Goal: Find specific page/section: Find specific page/section

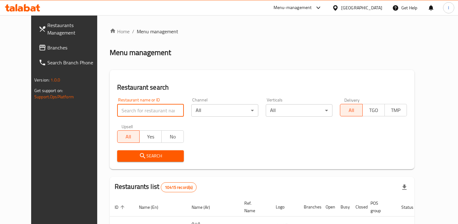
click at [145, 110] on input "search" at bounding box center [150, 110] width 67 height 12
paste input "Papa [PERSON_NAME]"
type input "Papa [PERSON_NAME]"
click button "Search" at bounding box center [150, 156] width 67 height 12
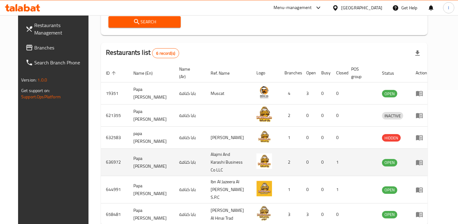
scroll to position [134, 0]
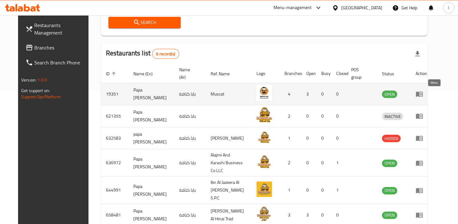
click at [423, 93] on icon "enhanced table" at bounding box center [419, 93] width 7 height 7
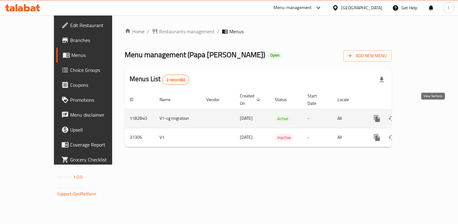
click at [425, 116] on icon "enhanced table" at bounding box center [422, 119] width 6 height 6
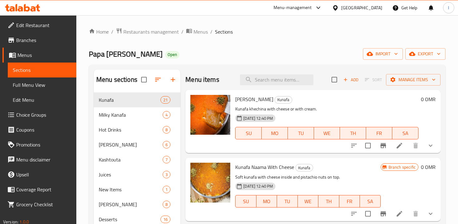
click at [27, 41] on span "Branches" at bounding box center [43, 39] width 55 height 7
click at [171, 31] on span "Restaurants management" at bounding box center [150, 31] width 55 height 7
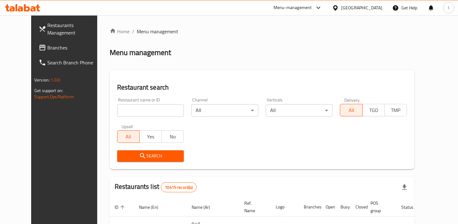
click at [149, 108] on input "search" at bounding box center [150, 110] width 67 height 12
paste input "Papa [PERSON_NAME]"
type input "Papa [PERSON_NAME]"
click button "Search" at bounding box center [150, 156] width 67 height 12
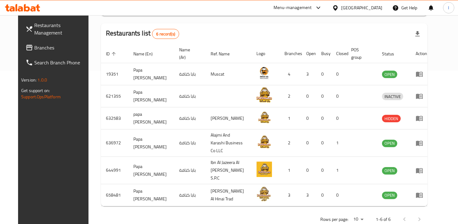
scroll to position [153, 0]
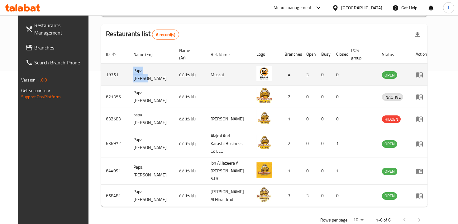
drag, startPoint x: 144, startPoint y: 75, endPoint x: 121, endPoint y: 76, distance: 23.7
click at [128, 76] on td "Papa [PERSON_NAME]" at bounding box center [151, 75] width 46 height 22
copy td "Papa [PERSON_NAME]"
